Goal: Navigation & Orientation: Find specific page/section

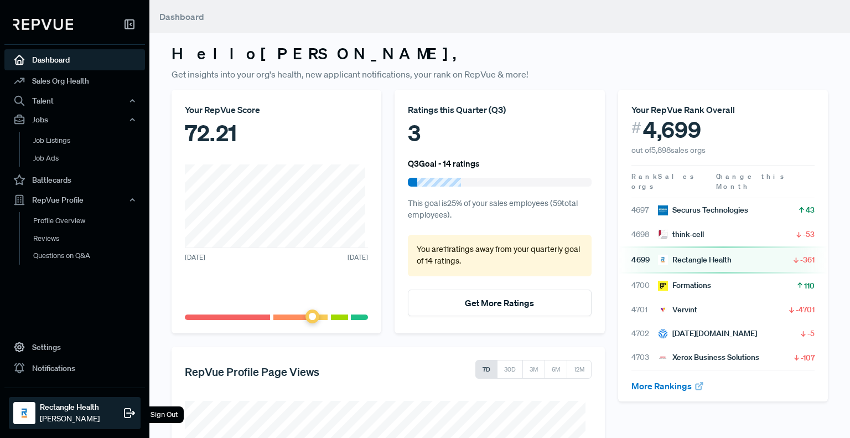
scroll to position [194, 0]
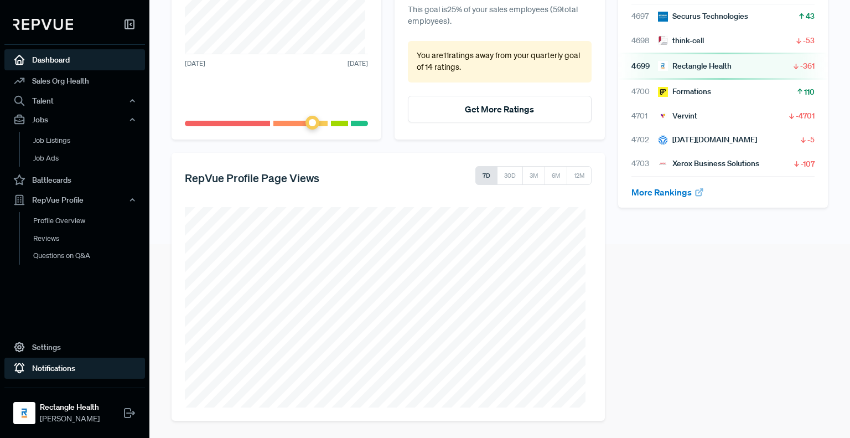
click at [51, 367] on link "Notifications" at bounding box center [74, 367] width 141 height 21
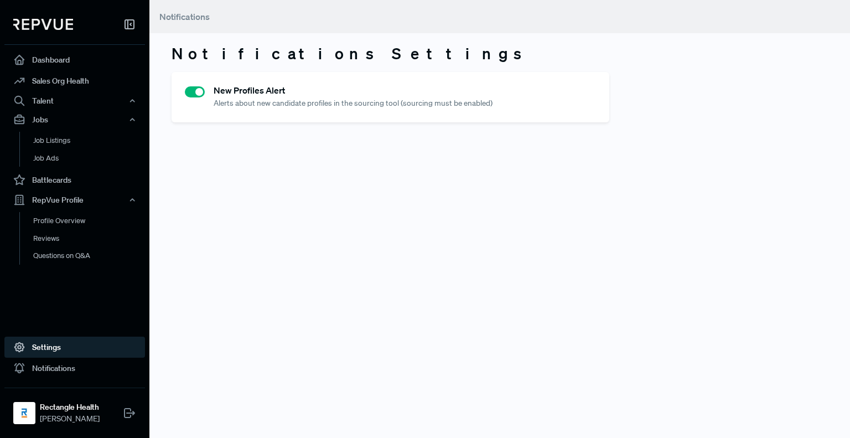
click at [49, 351] on link "Settings" at bounding box center [74, 346] width 141 height 21
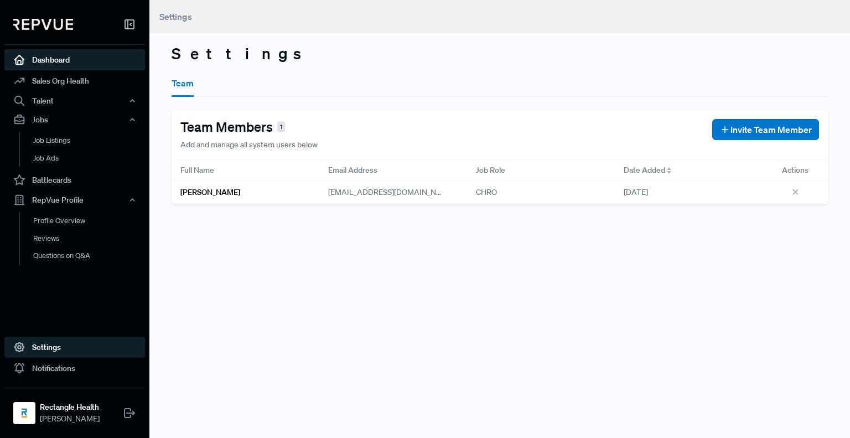
click at [60, 63] on link "Dashboard" at bounding box center [74, 59] width 141 height 21
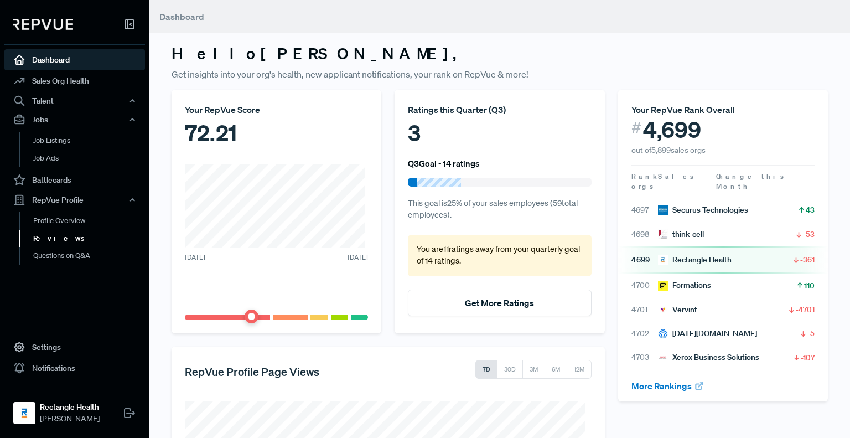
click at [58, 236] on link "Reviews" at bounding box center [89, 239] width 141 height 18
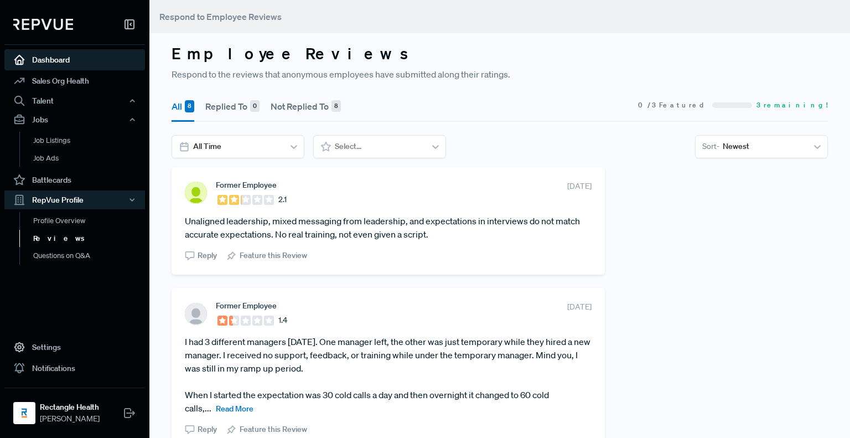
click at [66, 61] on link "Dashboard" at bounding box center [74, 59] width 141 height 21
